Goal: Navigation & Orientation: Find specific page/section

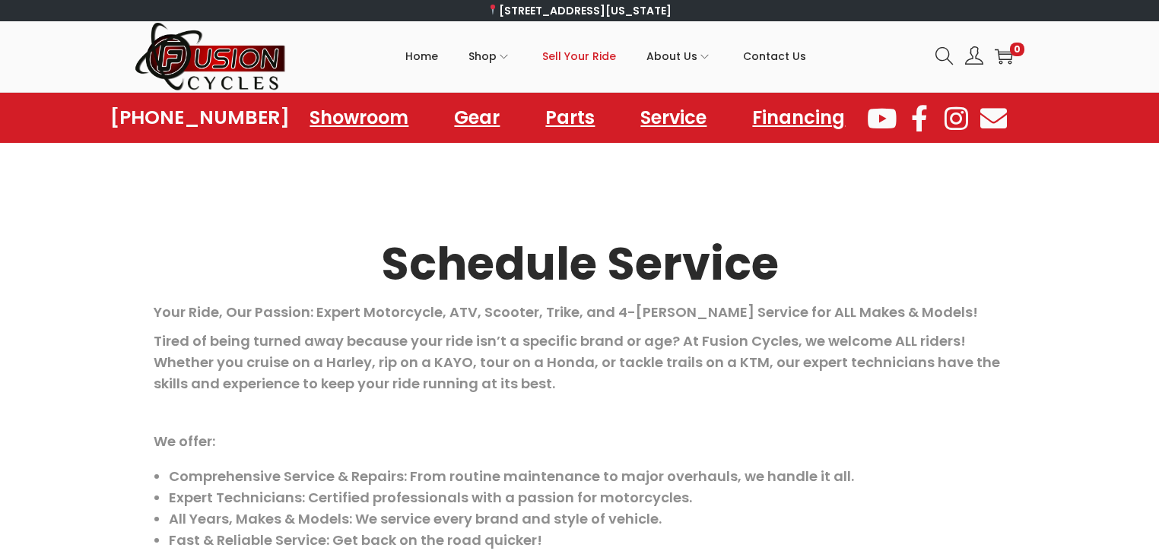
click at [579, 54] on span "Sell Your Ride" at bounding box center [579, 56] width 74 height 38
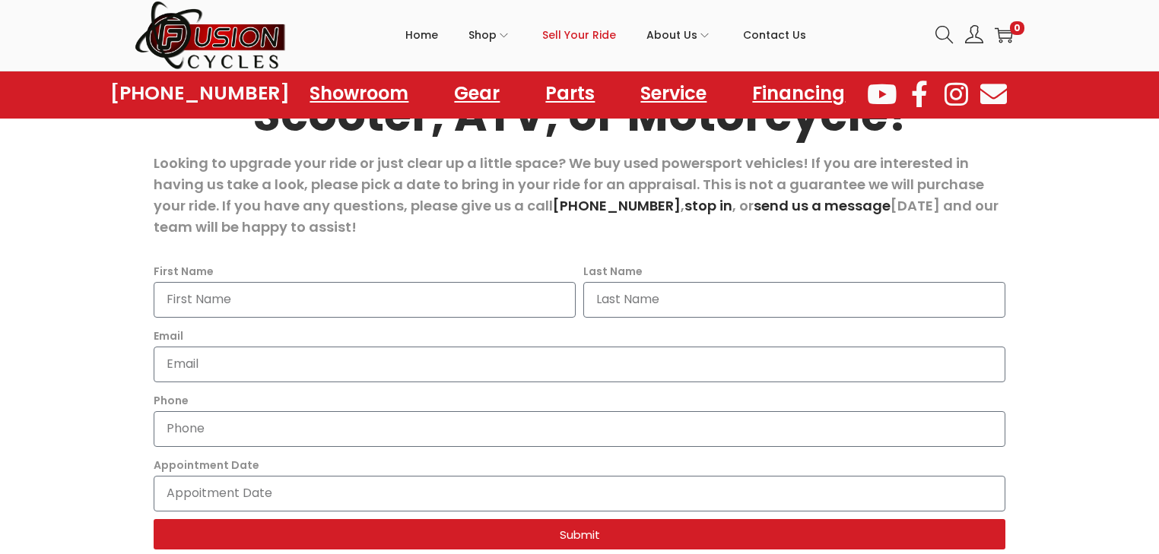
scroll to position [192, 0]
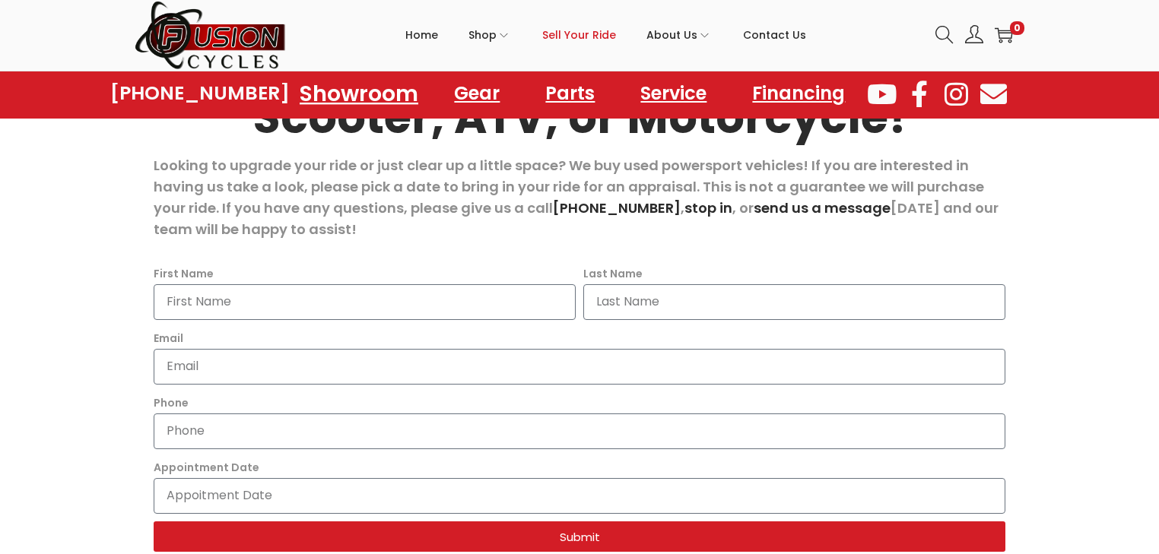
click at [344, 94] on link "Showroom" at bounding box center [358, 93] width 155 height 42
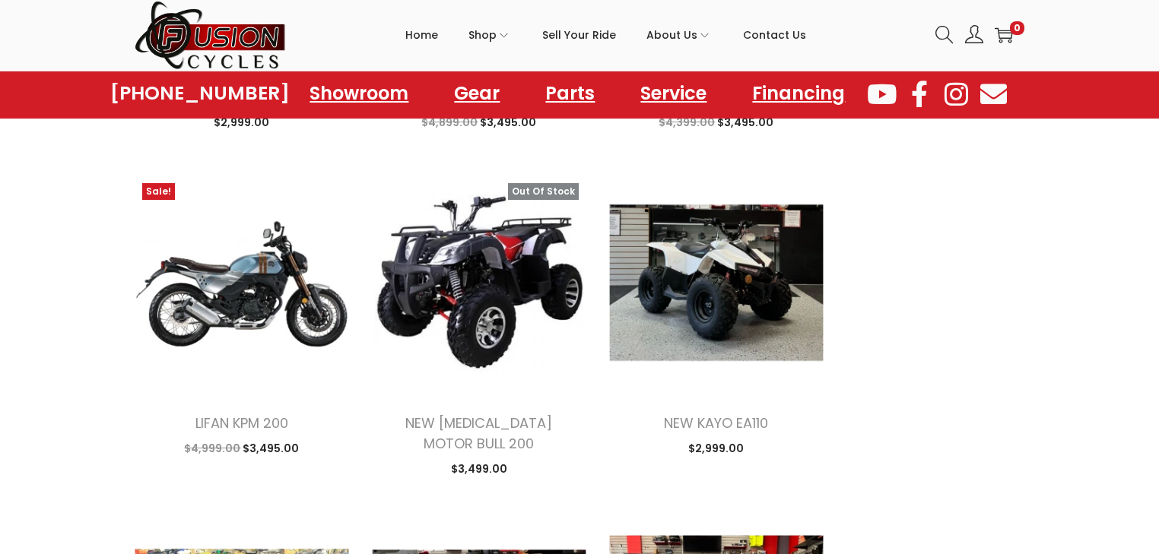
scroll to position [3467, 0]
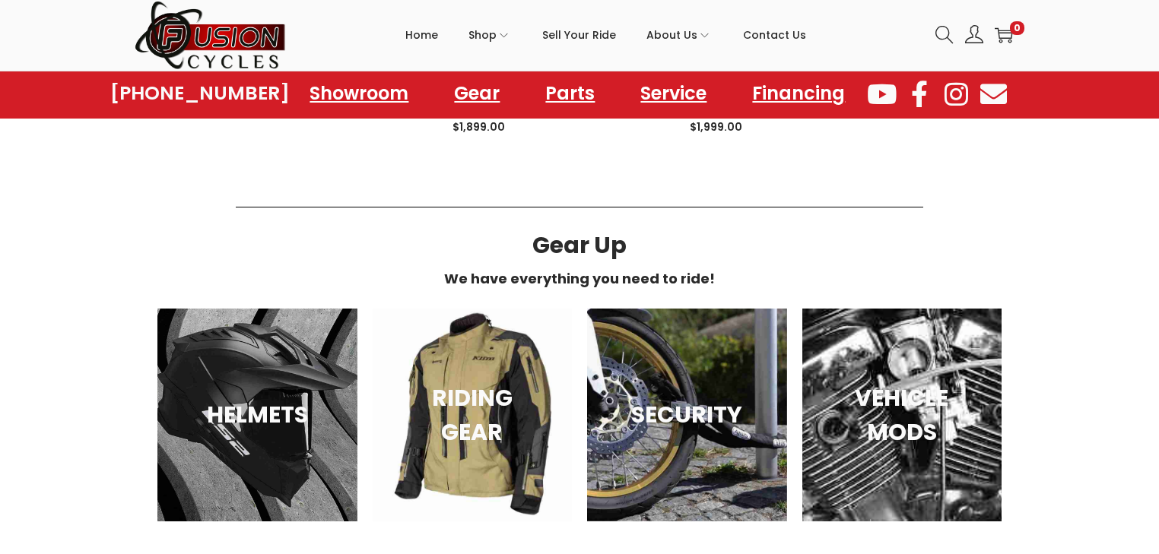
scroll to position [5170, 0]
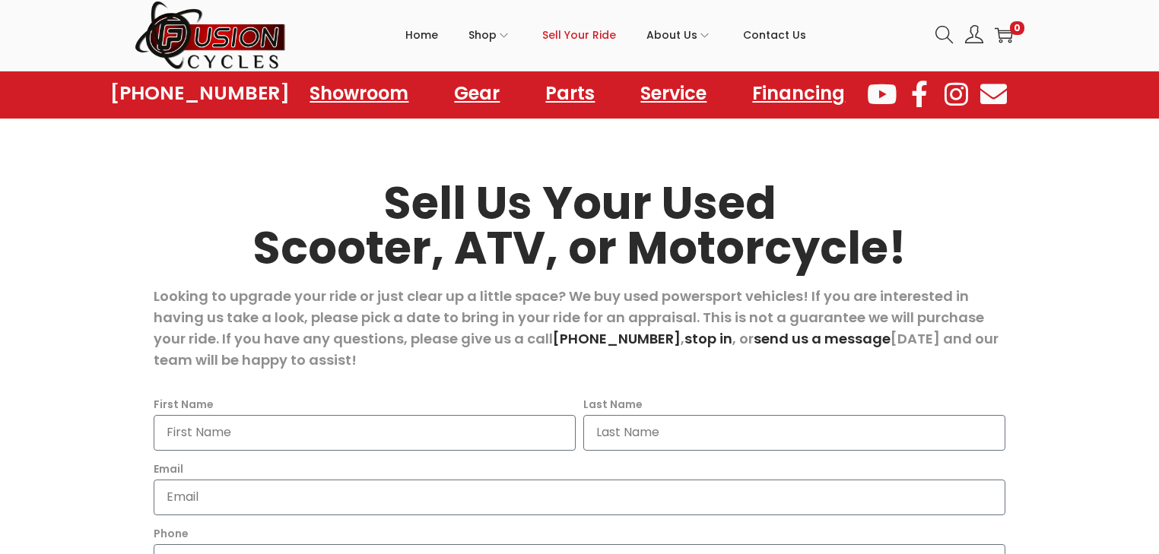
scroll to position [122, 0]
